Goal: Task Accomplishment & Management: Use online tool/utility

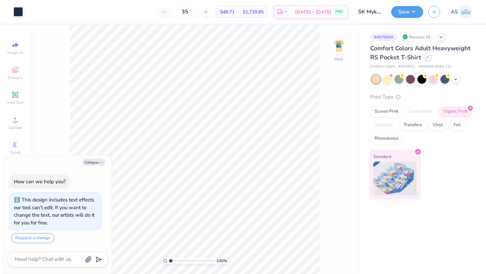
click at [426, 58] on icon at bounding box center [427, 56] width 3 height 3
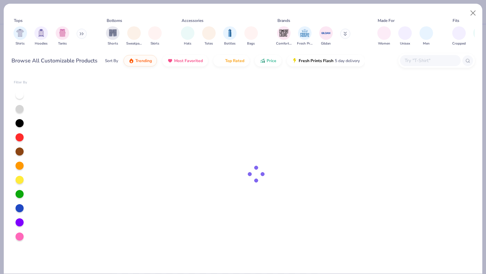
type textarea "x"
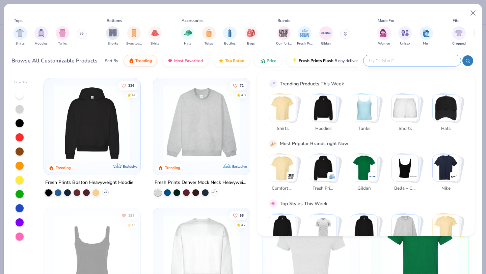
click at [428, 62] on input "text" at bounding box center [411, 61] width 88 height 8
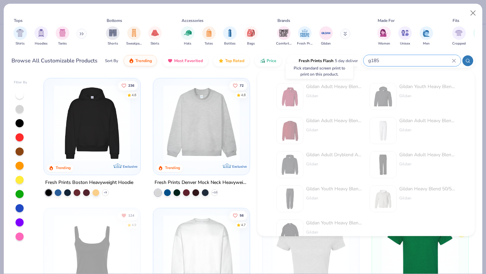
type input "g185"
click at [288, 95] on img at bounding box center [289, 96] width 21 height 21
click at [417, 54] on div "g185" at bounding box center [417, 60] width 113 height 14
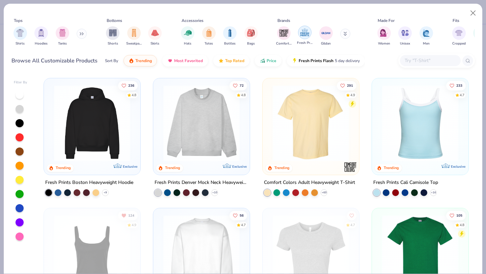
click at [323, 33] on img "filter for Gildan" at bounding box center [326, 33] width 10 height 10
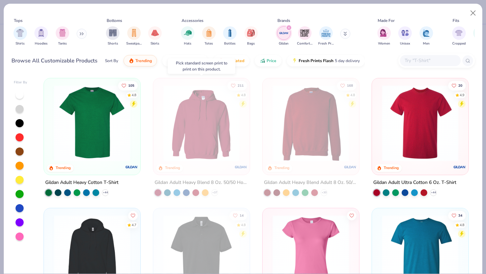
click at [206, 134] on img at bounding box center [201, 123] width 83 height 76
click at [473, 12] on button "Close" at bounding box center [472, 13] width 13 height 13
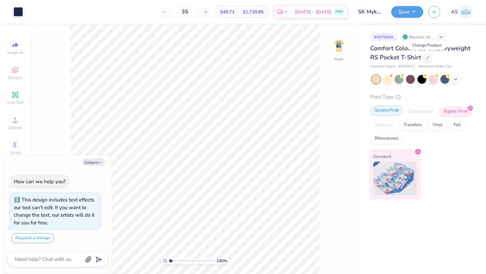
click at [385, 112] on div "Screen Print" at bounding box center [386, 111] width 33 height 10
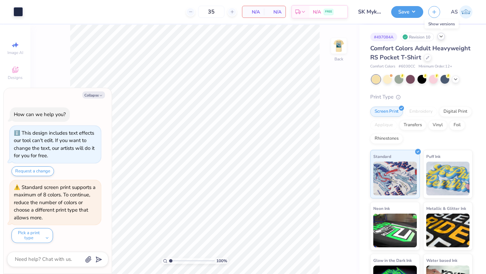
click at [443, 37] on icon at bounding box center [440, 36] width 5 height 5
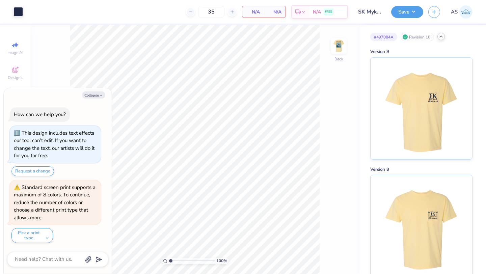
click at [443, 37] on icon at bounding box center [440, 36] width 5 height 5
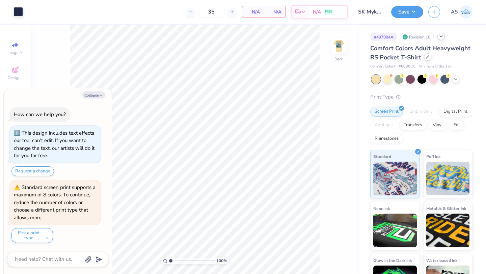
click at [427, 58] on icon at bounding box center [427, 56] width 3 height 3
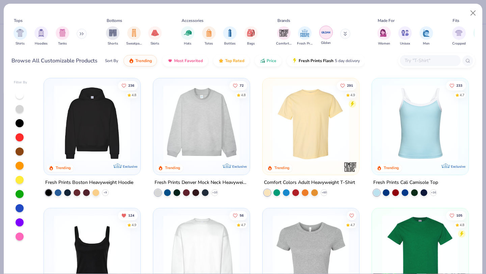
click at [327, 34] on img "filter for Gildan" at bounding box center [326, 32] width 10 height 10
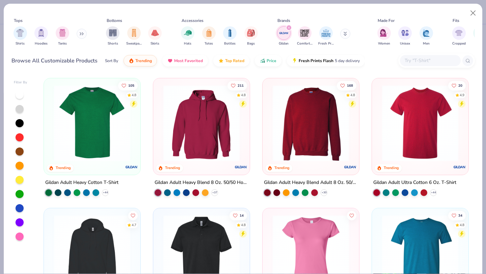
click at [200, 133] on img at bounding box center [201, 123] width 83 height 76
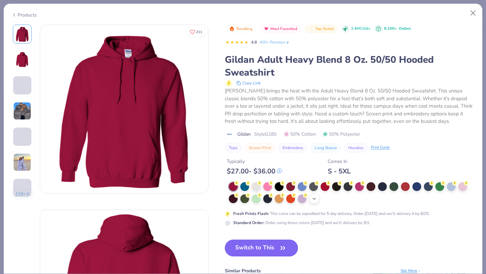
click at [316, 199] on icon at bounding box center [313, 198] width 5 height 5
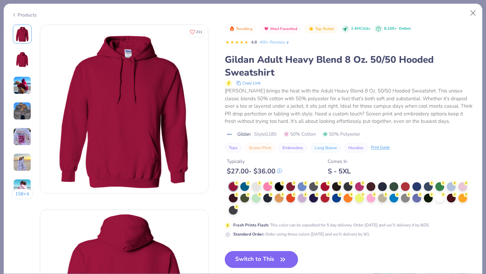
click at [242, 212] on div at bounding box center [351, 198] width 245 height 33
click at [244, 208] on div at bounding box center [351, 198] width 245 height 33
click at [440, 197] on div at bounding box center [439, 197] width 9 height 9
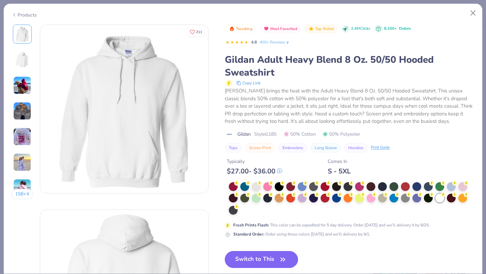
click at [248, 261] on button "Switch to This" at bounding box center [261, 259] width 73 height 17
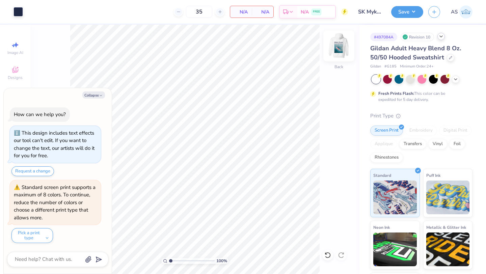
click at [344, 50] on img at bounding box center [338, 45] width 27 height 27
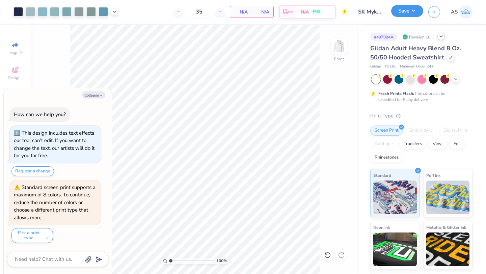
click at [415, 6] on button "Save" at bounding box center [407, 11] width 32 height 12
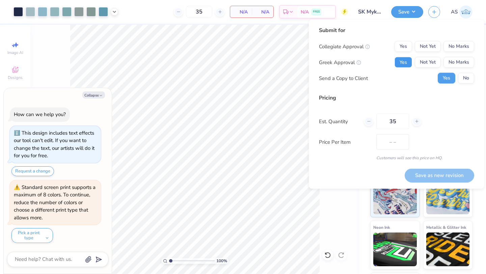
click at [398, 62] on button "Yes" at bounding box center [403, 62] width 18 height 11
click at [462, 45] on button "No Marks" at bounding box center [458, 46] width 31 height 11
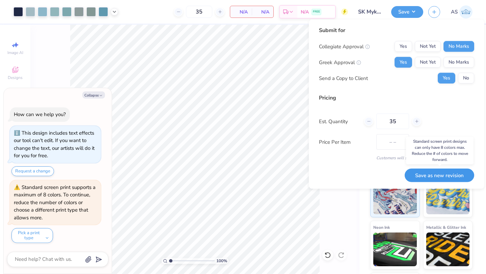
click at [428, 175] on button "Save as new revision" at bounding box center [438, 175] width 69 height 14
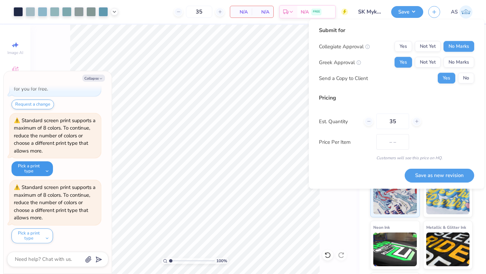
click at [44, 164] on button "Pick a print type" at bounding box center [31, 168] width 41 height 15
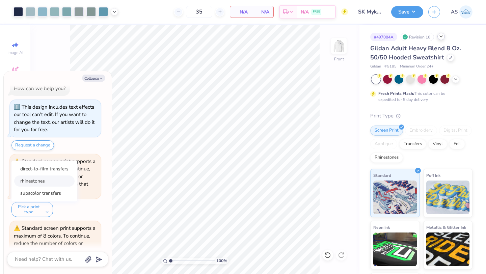
scroll to position [0, 0]
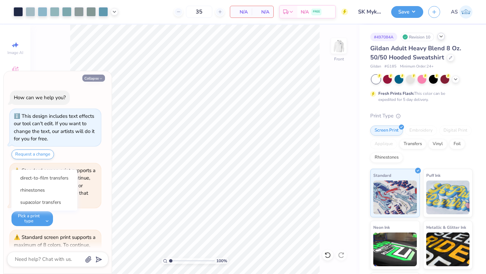
click at [95, 78] on button "Collapse" at bounding box center [93, 78] width 23 height 7
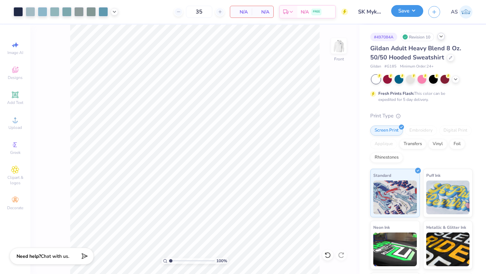
click at [405, 8] on button "Save" at bounding box center [407, 11] width 32 height 12
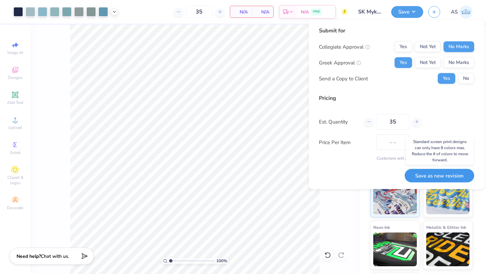
click at [431, 177] on button "Save as new revision" at bounding box center [438, 176] width 69 height 14
type textarea "x"
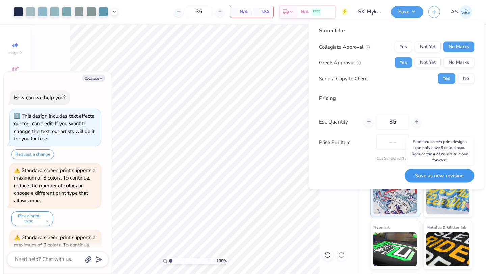
scroll to position [117, 0]
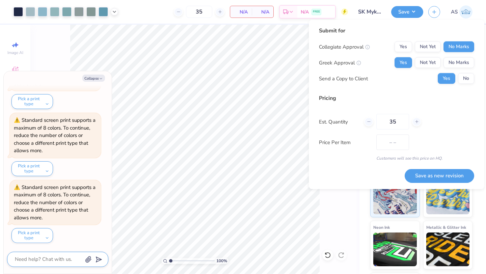
click at [46, 256] on textarea at bounding box center [48, 259] width 68 height 9
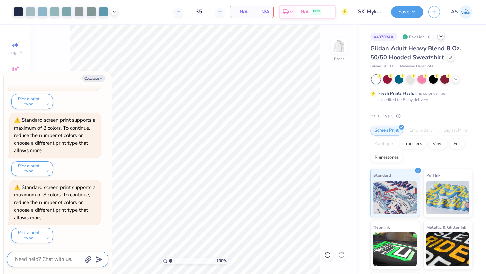
type textarea "h"
type textarea "x"
type textarea "hh"
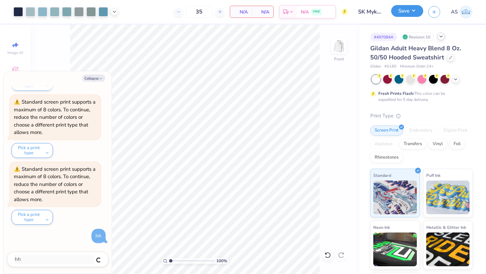
click at [401, 13] on button "Save" at bounding box center [407, 11] width 32 height 12
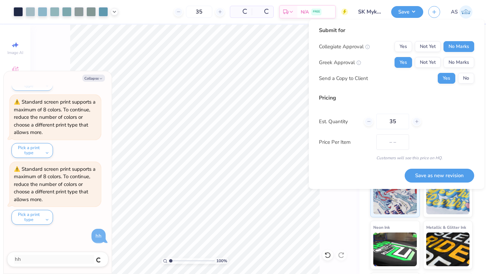
type textarea "x"
click at [436, 175] on button "Save as new revision" at bounding box center [438, 176] width 69 height 14
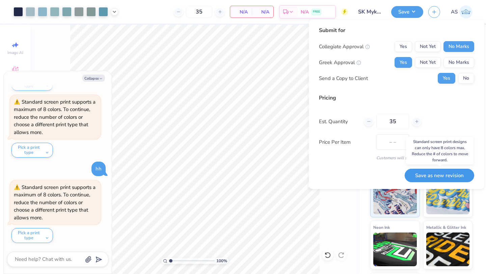
click at [436, 175] on button "Save as new revision" at bounding box center [438, 176] width 69 height 14
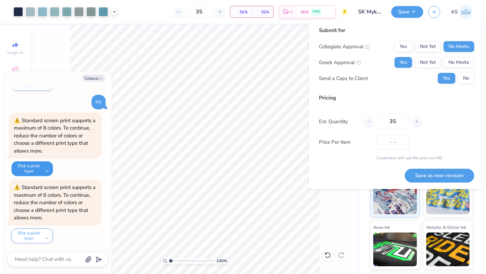
click at [32, 170] on button "Pick a print type" at bounding box center [31, 168] width 41 height 15
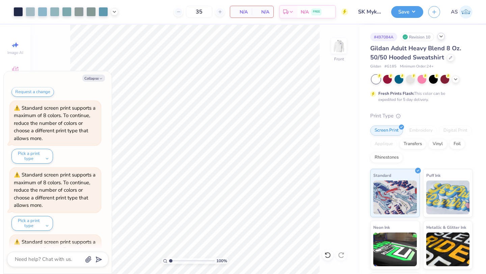
scroll to position [63, 0]
click at [38, 155] on button "Pick a print type" at bounding box center [31, 155] width 41 height 15
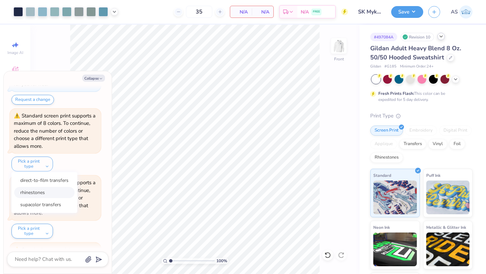
scroll to position [59, 0]
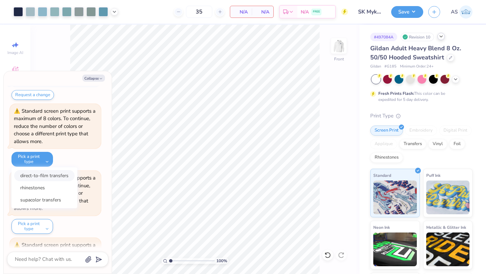
click at [49, 177] on button "direct-to-film transfers" at bounding box center [44, 175] width 60 height 11
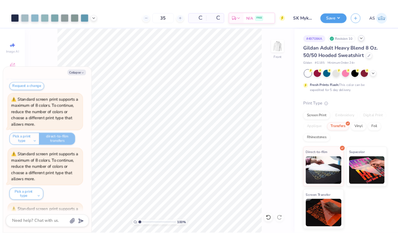
scroll to position [269, 0]
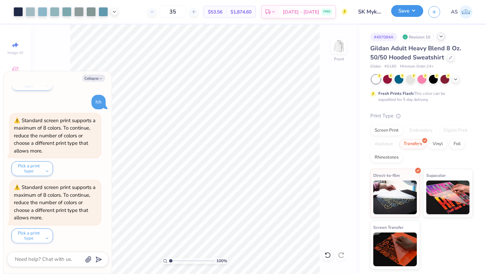
click at [407, 8] on button "Save" at bounding box center [407, 11] width 32 height 12
type textarea "x"
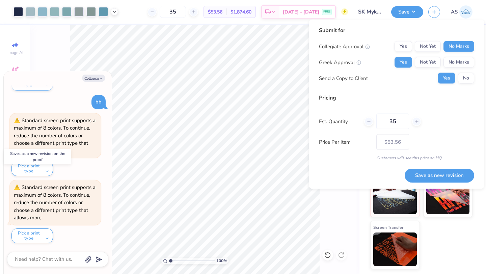
click at [424, 174] on button "Save as new revision" at bounding box center [438, 175] width 69 height 14
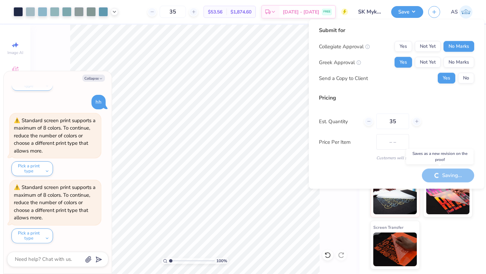
type input "$53.56"
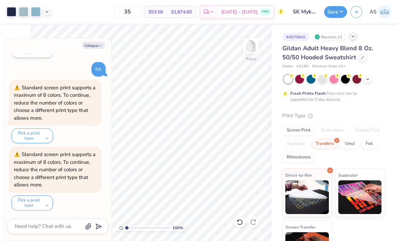
type textarea "x"
